Goal: Complete application form

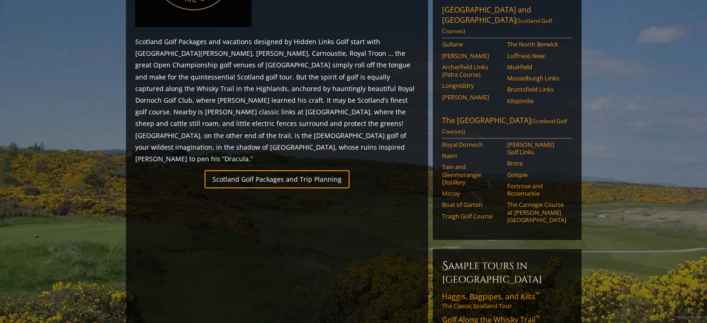
scroll to position [527, 0]
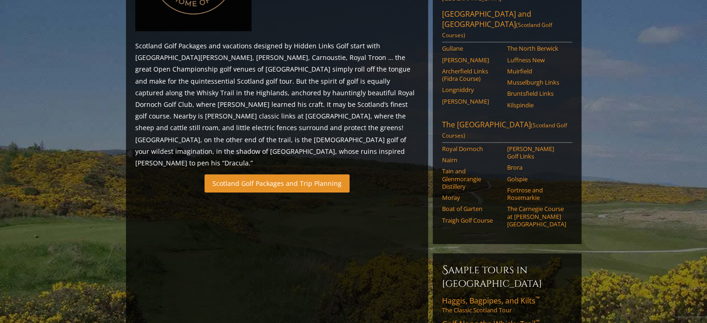
click at [273, 174] on link "Scotland Golf Packages and Trip Planning" at bounding box center [277, 183] width 145 height 18
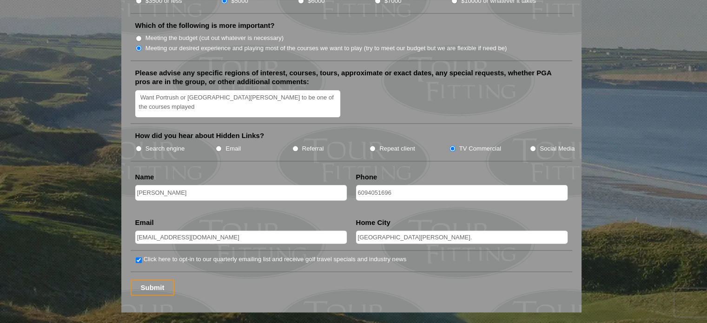
scroll to position [1142, 0]
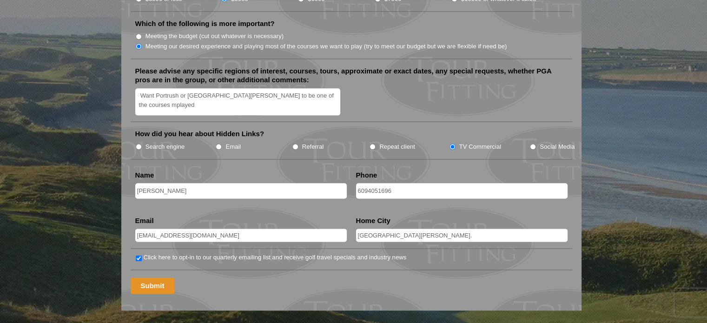
click at [151, 278] on input "Submit" at bounding box center [153, 286] width 44 height 16
